Goal: Check status: Check status

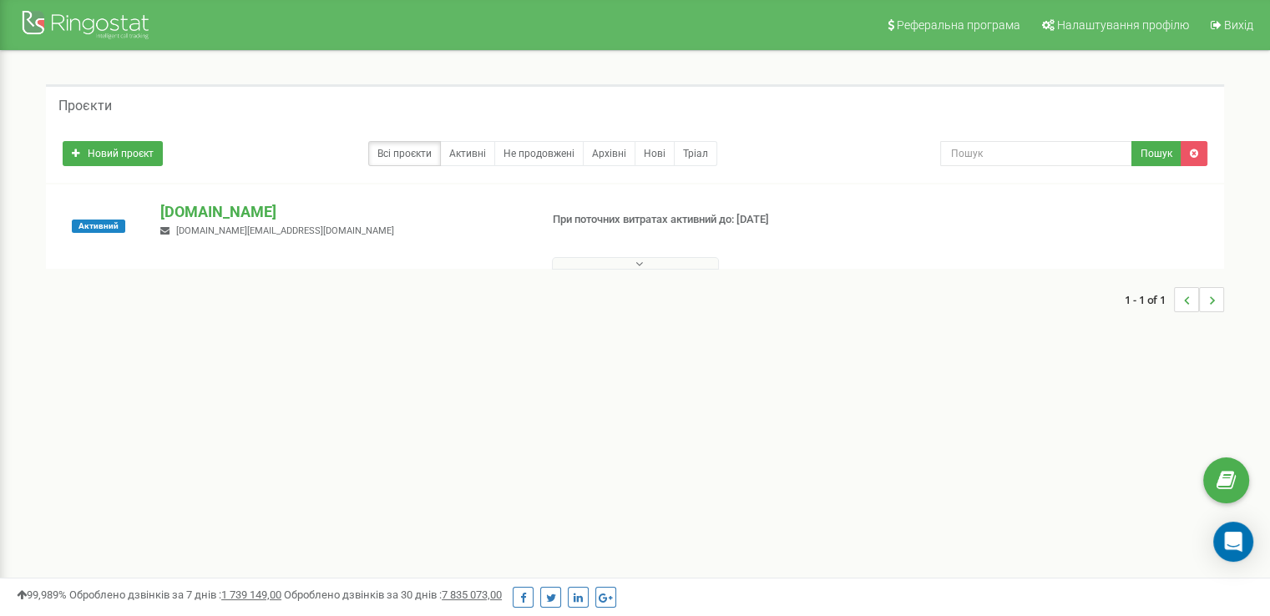
click at [617, 261] on button at bounding box center [635, 263] width 167 height 13
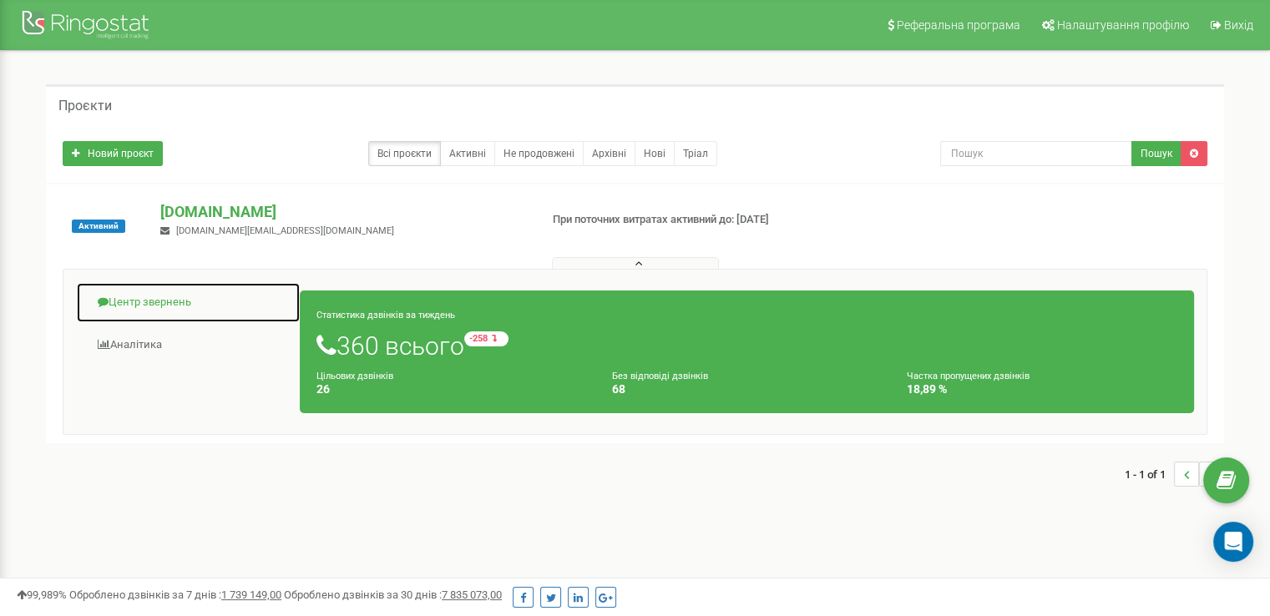
click at [125, 307] on link "Центр звернень" at bounding box center [188, 302] width 225 height 41
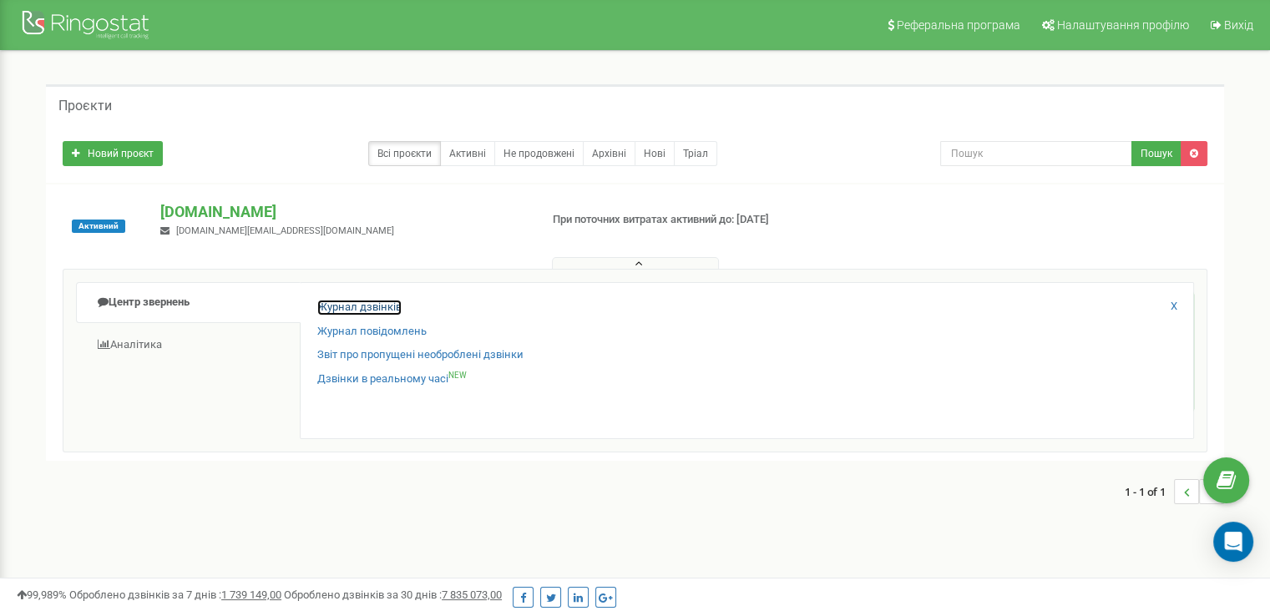
click at [387, 305] on link "Журнал дзвінків" at bounding box center [359, 308] width 84 height 16
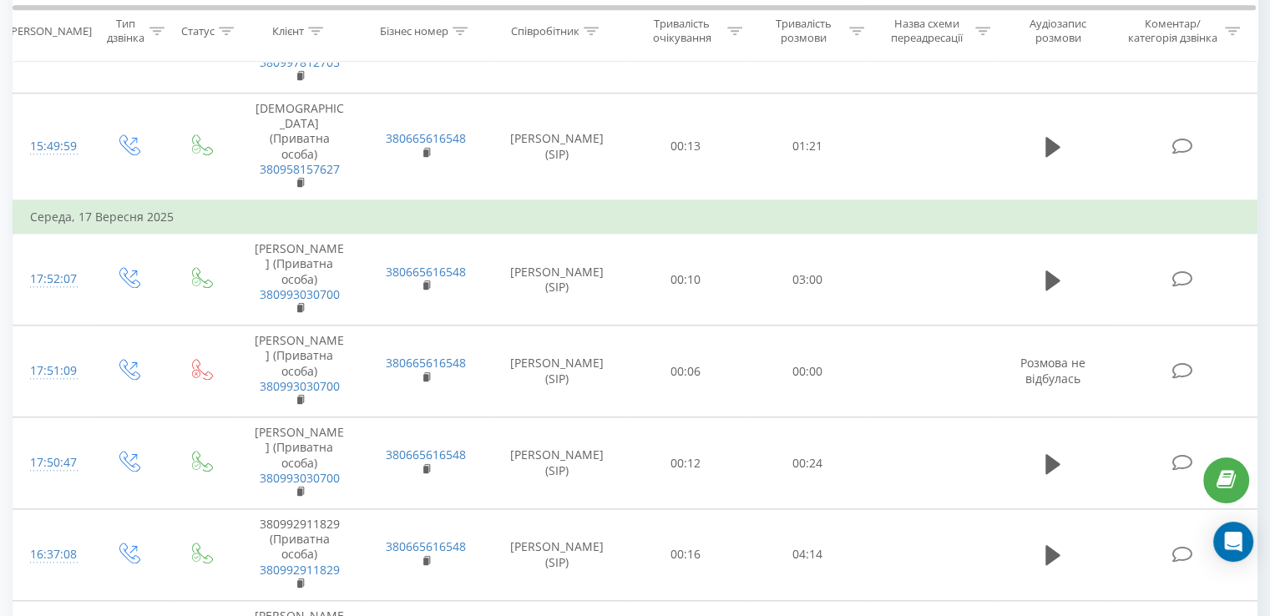
scroll to position [1869, 0]
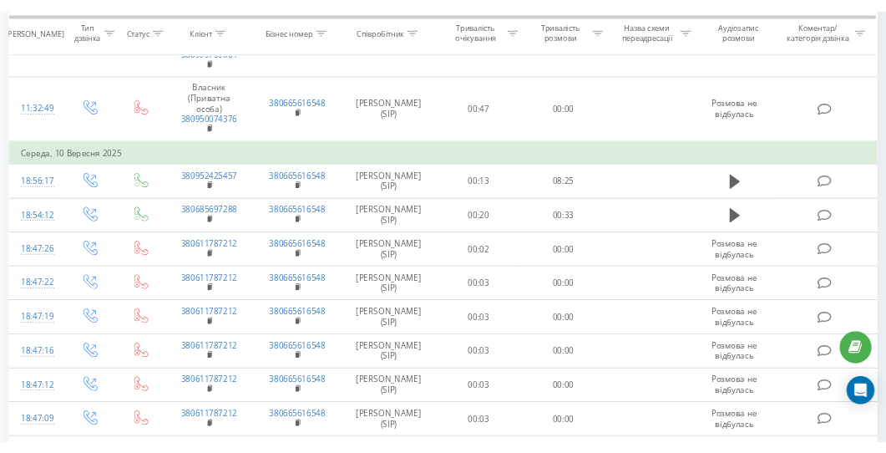
scroll to position [7999, 0]
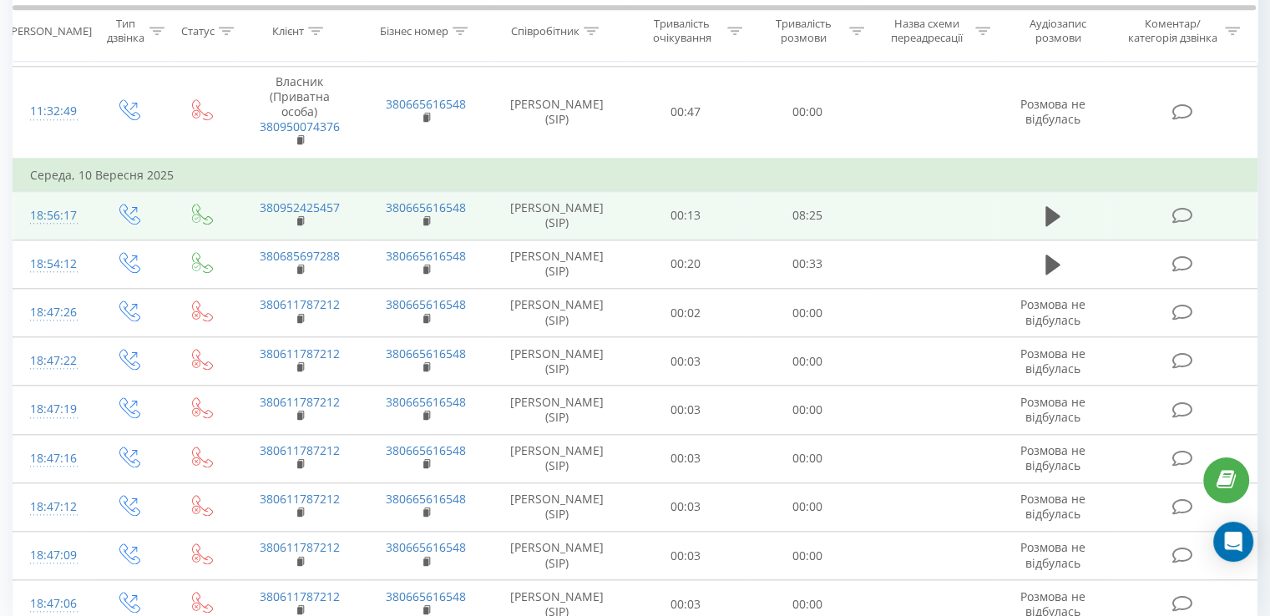
click at [660, 191] on td "00:13" at bounding box center [685, 215] width 121 height 48
click at [1048, 206] on icon at bounding box center [1052, 216] width 15 height 20
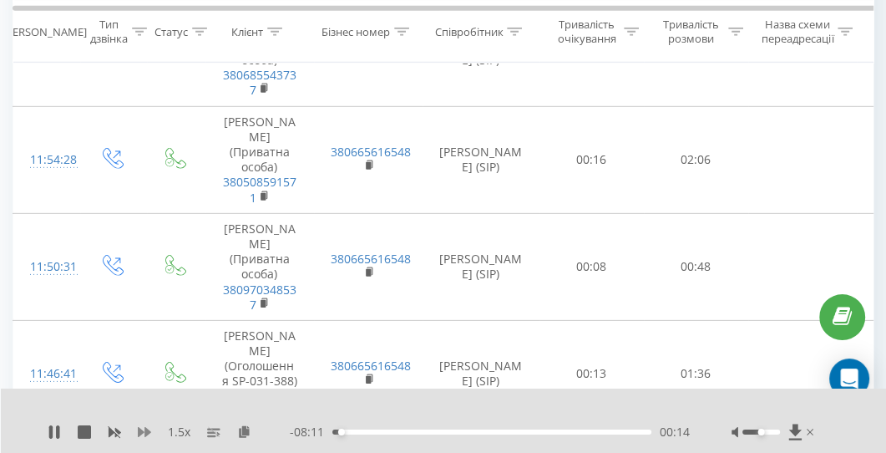
click at [146, 428] on icon at bounding box center [144, 432] width 13 height 10
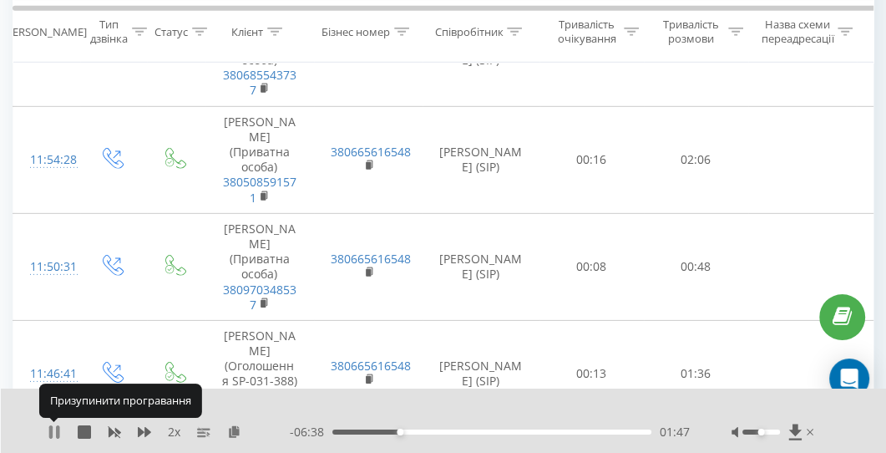
click at [58, 425] on icon at bounding box center [57, 431] width 3 height 13
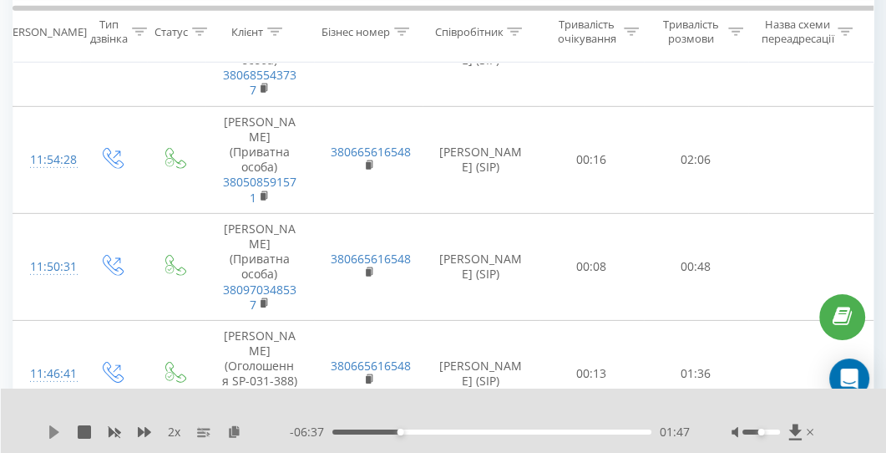
click at [54, 432] on icon at bounding box center [54, 431] width 10 height 13
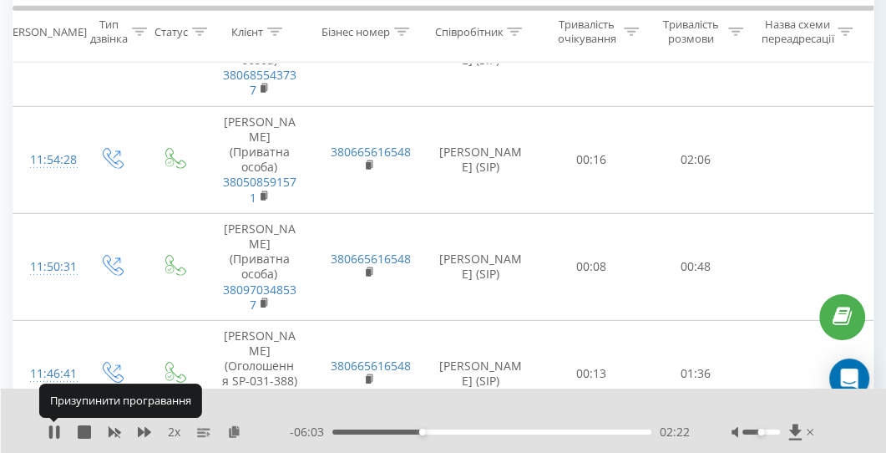
click at [54, 432] on icon at bounding box center [54, 431] width 13 height 13
click at [54, 432] on icon at bounding box center [54, 431] width 10 height 13
click at [54, 432] on icon at bounding box center [54, 431] width 13 height 13
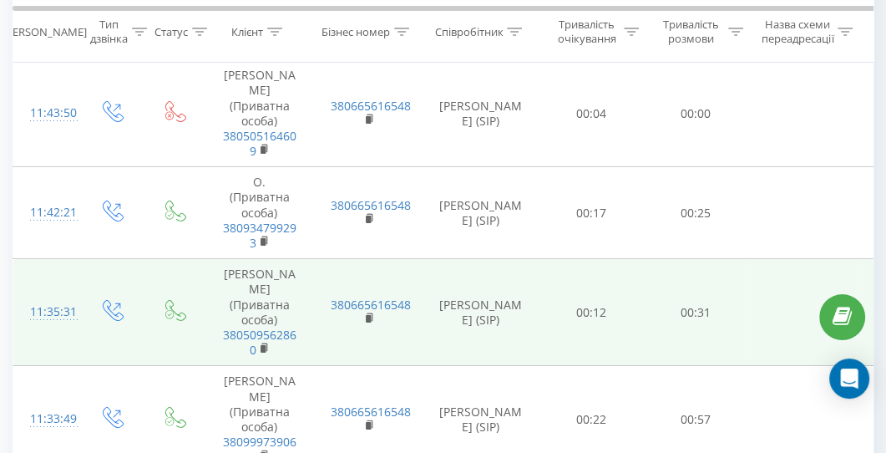
scroll to position [8531, 0]
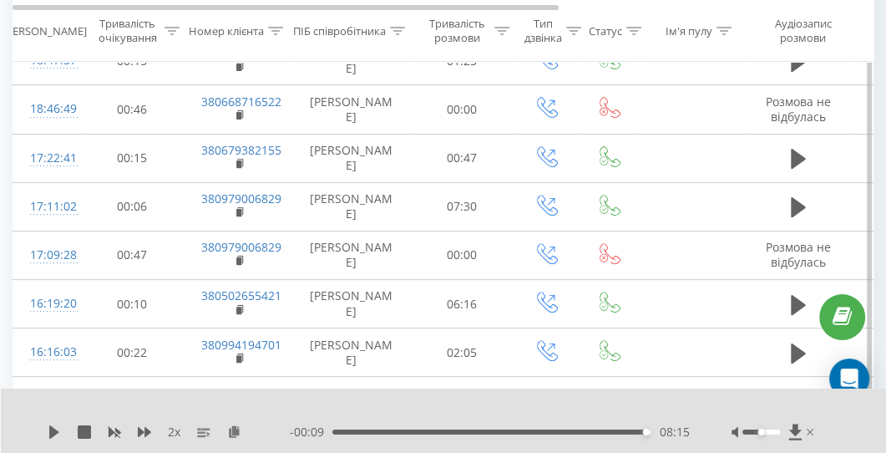
scroll to position [412, 0]
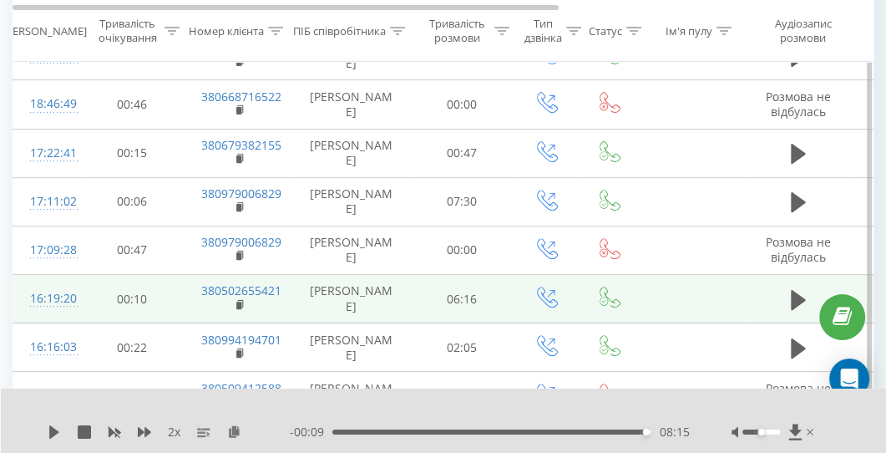
click at [283, 301] on td "380502655421" at bounding box center [239, 299] width 109 height 48
click at [802, 301] on icon at bounding box center [798, 299] width 15 height 23
click at [387, 429] on div "00:54" at bounding box center [491, 431] width 319 height 5
click at [399, 432] on div "01:19" at bounding box center [491, 431] width 319 height 5
click at [409, 433] on div "01:31" at bounding box center [491, 431] width 319 height 5
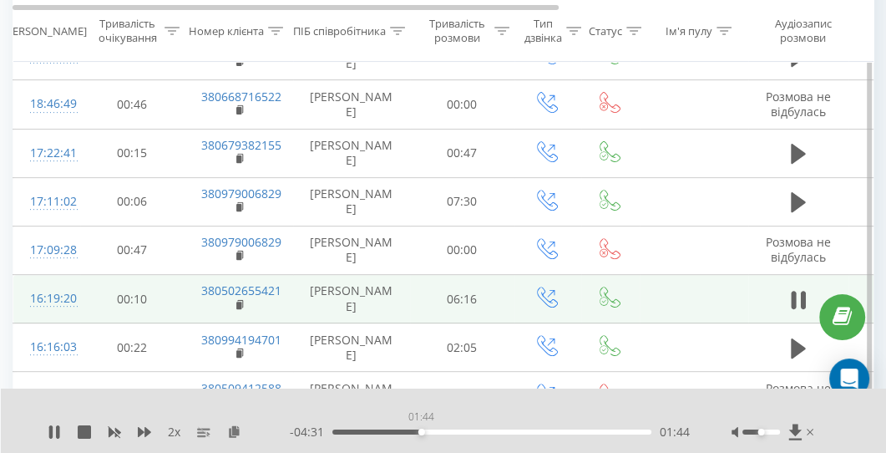
click at [421, 430] on div "01:44" at bounding box center [491, 431] width 319 height 5
click at [428, 430] on div "01:52" at bounding box center [491, 431] width 319 height 5
click at [53, 434] on icon at bounding box center [54, 431] width 13 height 13
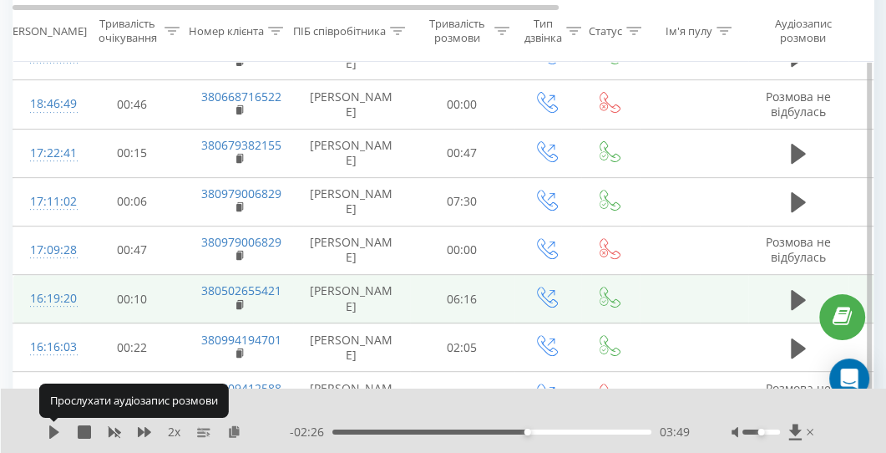
click at [53, 434] on icon at bounding box center [54, 431] width 10 height 13
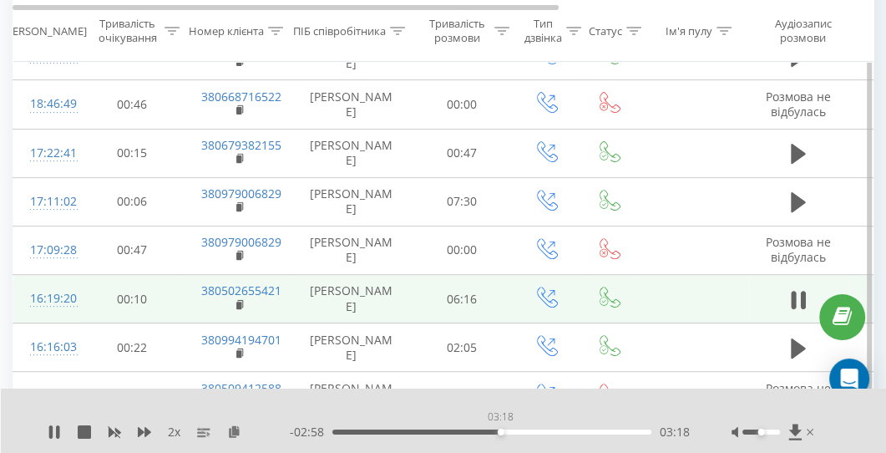
click at [500, 431] on div "03:18" at bounding box center [491, 431] width 319 height 5
click at [109, 428] on icon at bounding box center [115, 433] width 13 height 10
click at [511, 429] on div "03:30" at bounding box center [491, 431] width 319 height 5
click at [514, 428] on div "03:33" at bounding box center [514, 431] width 7 height 7
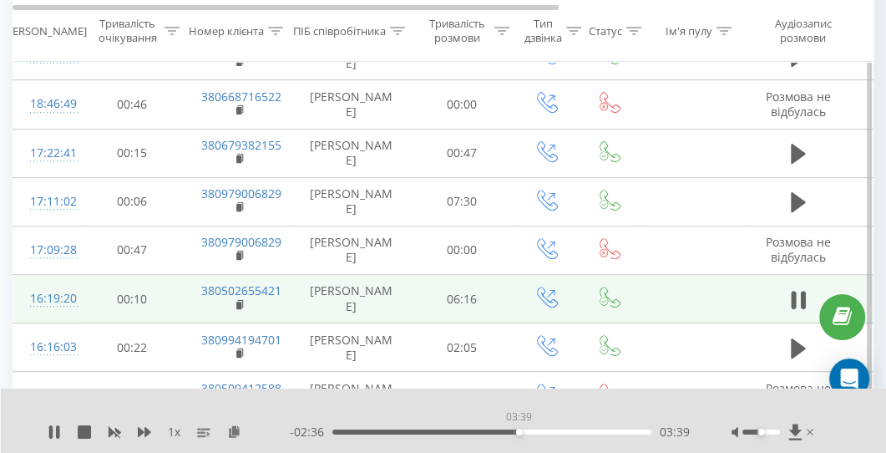
click at [519, 430] on div "03:39" at bounding box center [491, 431] width 319 height 5
click at [522, 430] on div "03:41" at bounding box center [521, 431] width 7 height 7
click at [58, 426] on icon at bounding box center [57, 431] width 3 height 13
